Goal: Task Accomplishment & Management: Complete application form

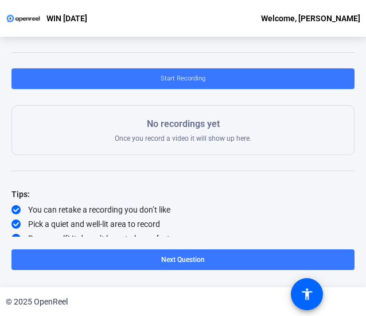
scroll to position [124, 0]
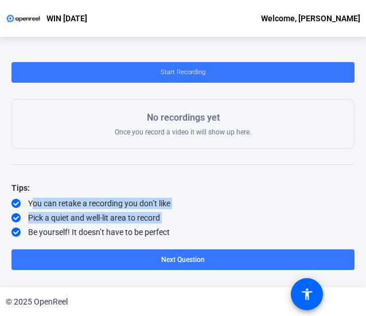
drag, startPoint x: 180, startPoint y: 232, endPoint x: 6, endPoint y: 196, distance: 177.0
click at [6, 196] on div "Question 1 1 of 4 Incomplete View All What inspired you to join the Women’s Inc…" at bounding box center [183, 162] width 366 height 250
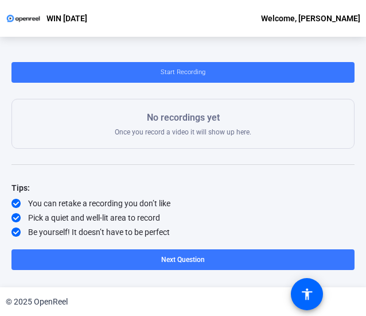
click at [11, 189] on div "Tips:" at bounding box center [182, 188] width 343 height 14
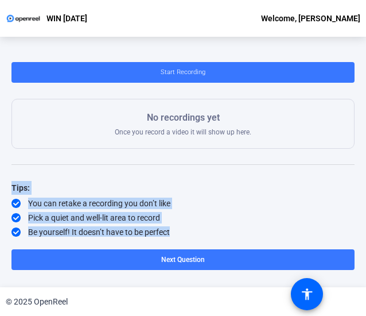
drag, startPoint x: 11, startPoint y: 185, endPoint x: 169, endPoint y: 234, distance: 165.0
click at [169, 234] on div "Tips: You can retake a recording you don’t like Pick a quiet and well-lit area …" at bounding box center [182, 209] width 343 height 57
copy div "Tips: You can retake a recording you don’t like Pick a quiet and well-lit area …"
